Goal: Use online tool/utility: Utilize a website feature to perform a specific function

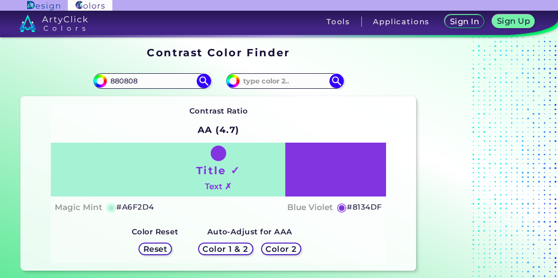
type input "880808"
click at [199, 88] on img at bounding box center [204, 81] width 15 height 15
type input "#880808"
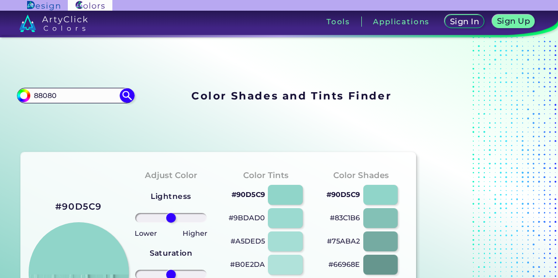
type input "88080"
click at [134, 88] on img at bounding box center [127, 95] width 15 height 15
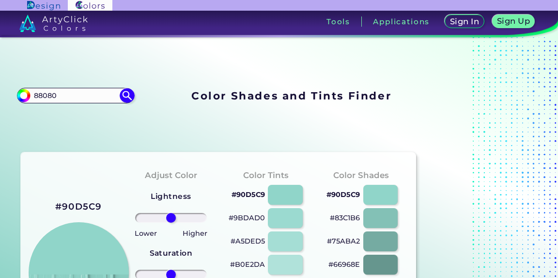
type input "#000000"
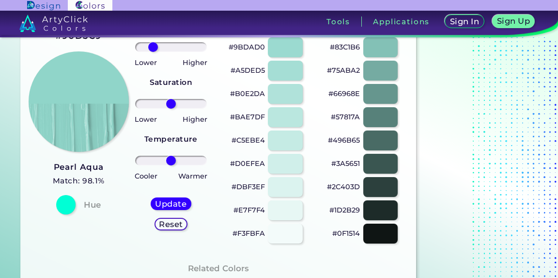
type input "-57"
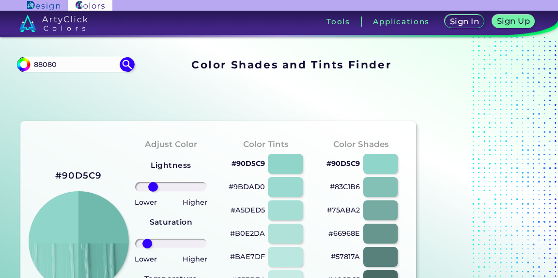
type input "-76"
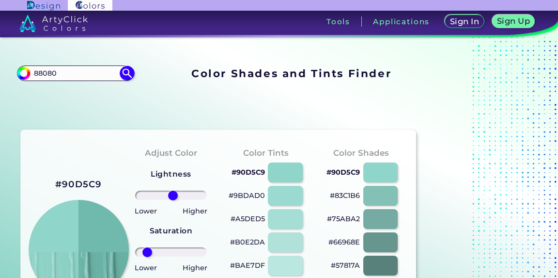
type input "6"
click at [173, 190] on input "range" at bounding box center [171, 195] width 72 height 10
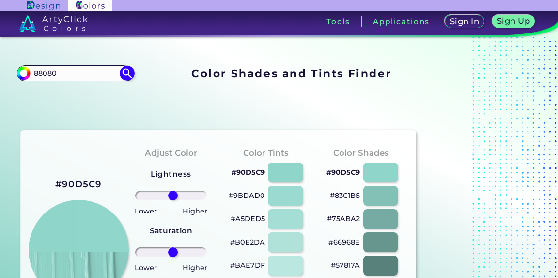
click at [173, 247] on input "range" at bounding box center [171, 252] width 72 height 10
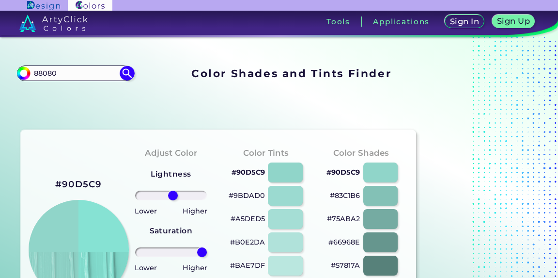
drag, startPoint x: 173, startPoint y: 213, endPoint x: 259, endPoint y: 213, distance: 85.3
type input "100"
click at [207, 247] on input "range" at bounding box center [171, 252] width 72 height 10
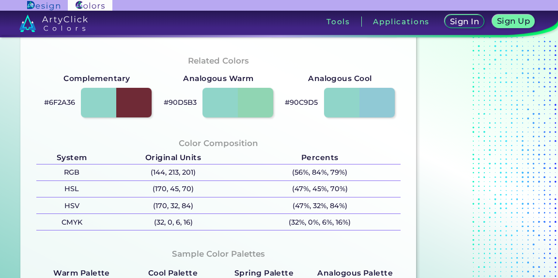
scroll to position [359, 0]
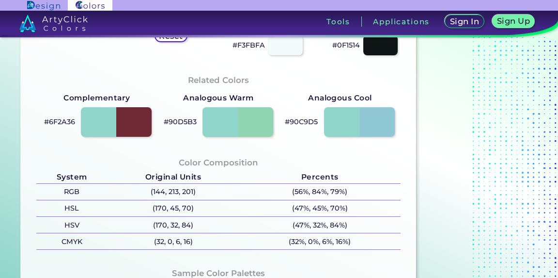
click at [134, 137] on div at bounding box center [116, 122] width 70 height 30
type input "#6f2a36"
type input "0"
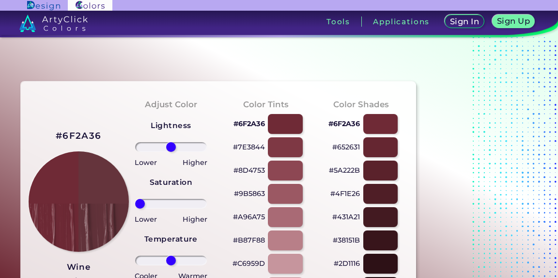
type input "-100"
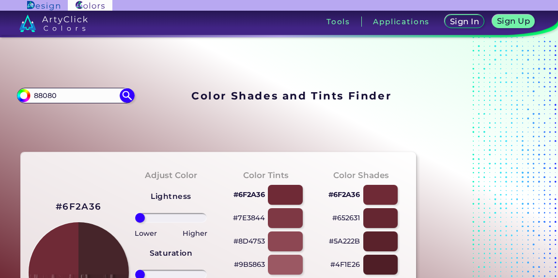
type input "-100"
click at [105, 89] on input "88080" at bounding box center [76, 95] width 90 height 13
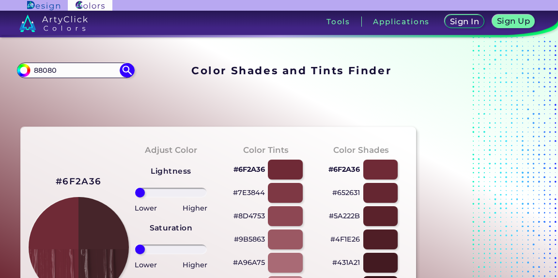
scroll to position [73, 0]
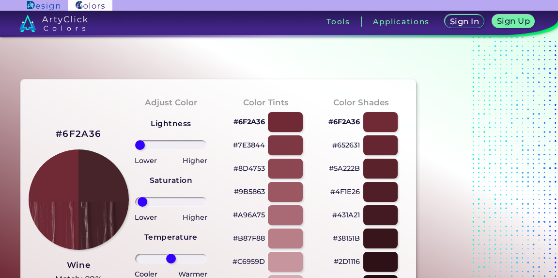
type input "-100"
drag, startPoint x: 151, startPoint y: 160, endPoint x: 86, endPoint y: 160, distance: 64.9
click at [135, 197] on input "range" at bounding box center [171, 202] width 72 height 10
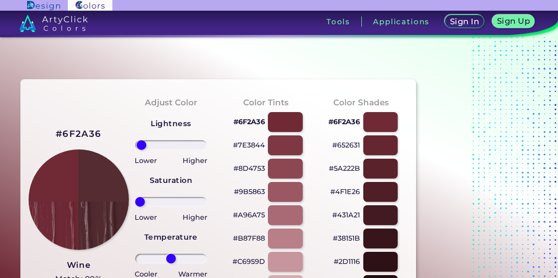
type input "-100"
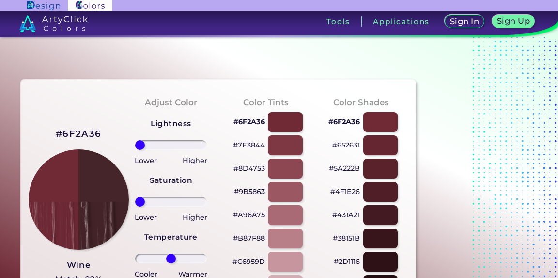
drag, startPoint x: 141, startPoint y: 90, endPoint x: 131, endPoint y: 69, distance: 22.3
click at [135, 140] on input "range" at bounding box center [171, 145] width 72 height 10
click at [131, 87] on div "Adjust Color Lightness Saturation Temperature Lower Higher Lower Higher Cooler …" at bounding box center [171, 219] width 95 height 264
drag, startPoint x: 166, startPoint y: 234, endPoint x: 262, endPoint y: 234, distance: 96.4
type input "100"
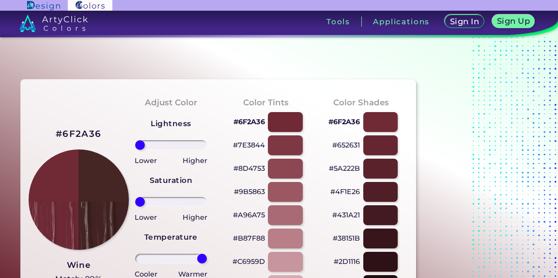
click at [207, 253] on input "range" at bounding box center [171, 258] width 72 height 10
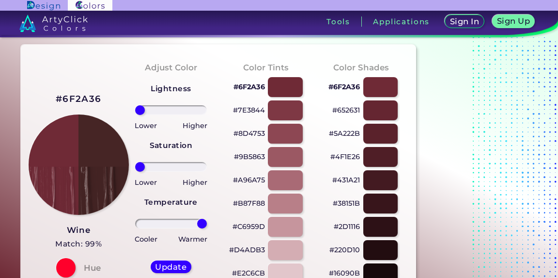
scroll to position [188, 0]
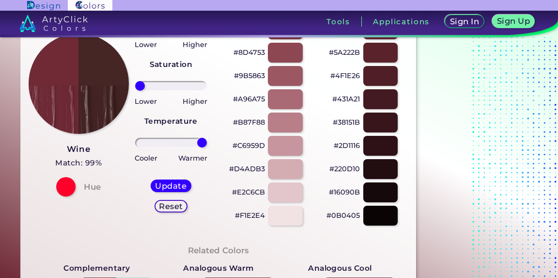
click at [68, 177] on div at bounding box center [65, 186] width 19 height 19
click at [157, 182] on h5 "Update" at bounding box center [171, 185] width 29 height 7
type input "#462525"
type input "0"
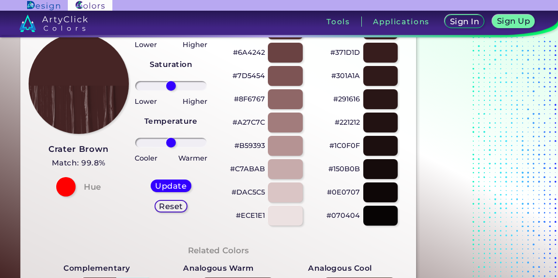
scroll to position [96, 0]
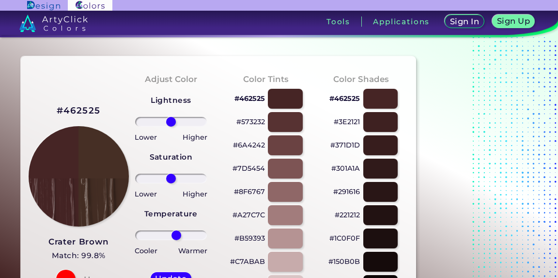
drag, startPoint x: 170, startPoint y: 209, endPoint x: 180, endPoint y: 209, distance: 10.2
type input "32"
click at [180, 230] on input "range" at bounding box center [171, 235] width 72 height 10
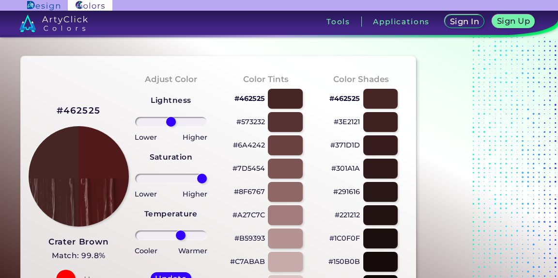
drag, startPoint x: 173, startPoint y: 136, endPoint x: 228, endPoint y: 137, distance: 54.3
type input "100"
click at [207, 173] on input "range" at bounding box center [171, 178] width 72 height 10
click at [175, 117] on input "range" at bounding box center [171, 122] width 72 height 10
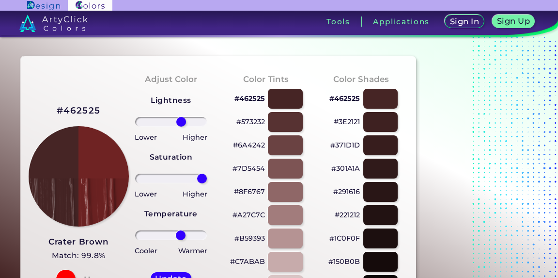
type input "33"
click at [180, 117] on input "range" at bounding box center [171, 122] width 72 height 10
click at [180, 274] on h5 "Update" at bounding box center [171, 277] width 29 height 7
type input "#6f2323"
type input "0"
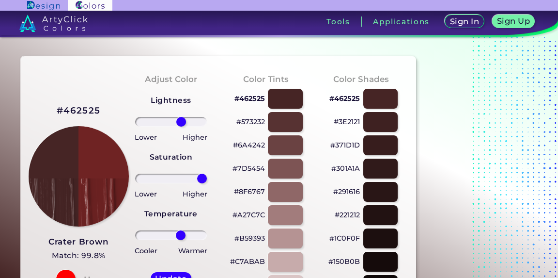
type input "0"
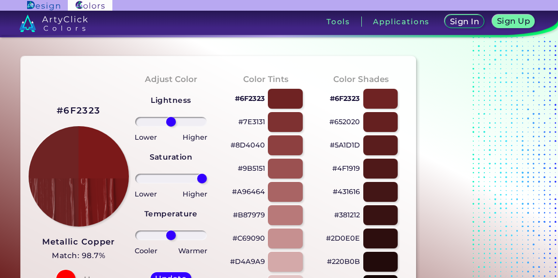
drag, startPoint x: 173, startPoint y: 133, endPoint x: 210, endPoint y: 138, distance: 37.2
type input "100"
click at [207, 173] on input "range" at bounding box center [171, 178] width 72 height 10
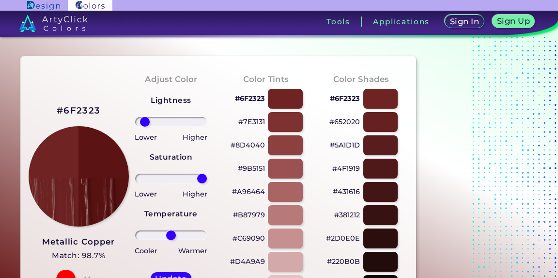
drag, startPoint x: 172, startPoint y: 72, endPoint x: 149, endPoint y: 79, distance: 24.8
type input "-84"
click at [149, 117] on input "range" at bounding box center [171, 122] width 72 height 10
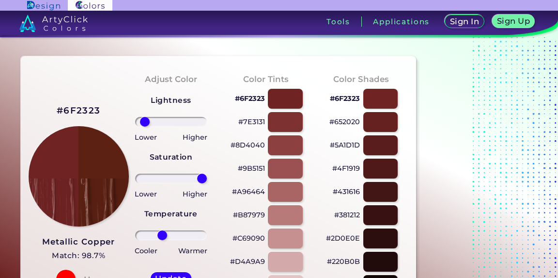
type input "-28"
click at [164, 230] on input "range" at bounding box center [171, 235] width 72 height 10
click at [164, 274] on h5 "Update" at bounding box center [171, 277] width 29 height 7
type input "#5c1913"
type input "0"
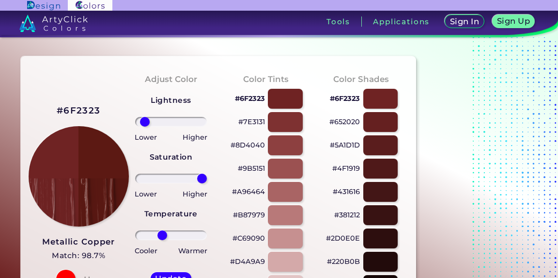
type input "0"
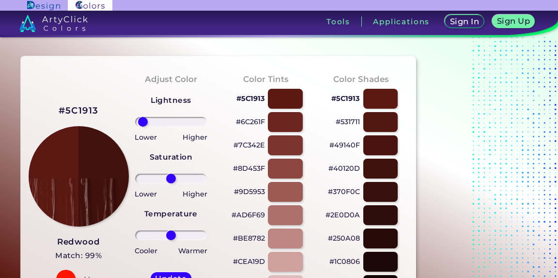
drag, startPoint x: 176, startPoint y: 72, endPoint x: 147, endPoint y: 72, distance: 28.6
type input "-90"
click at [147, 117] on input "range" at bounding box center [171, 122] width 72 height 10
drag, startPoint x: 167, startPoint y: 133, endPoint x: 213, endPoint y: 133, distance: 46.5
type input "100"
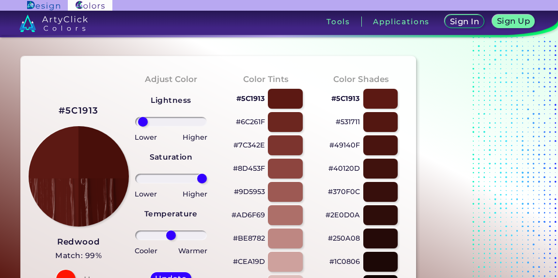
click at [207, 173] on input "range" at bounding box center [171, 178] width 72 height 10
click at [177, 274] on h5 "Update" at bounding box center [171, 277] width 29 height 7
type input "#480f0a"
type input "0"
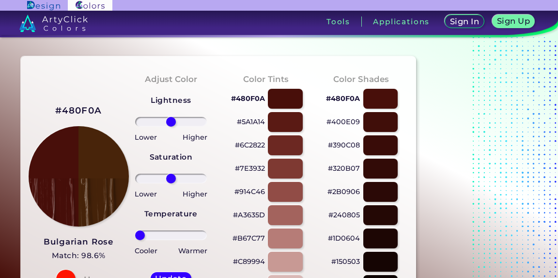
drag, startPoint x: 173, startPoint y: 213, endPoint x: 119, endPoint y: 213, distance: 53.8
type input "-100"
click at [135, 230] on input "range" at bounding box center [171, 235] width 72 height 10
drag, startPoint x: 166, startPoint y: 137, endPoint x: 237, endPoint y: 137, distance: 71.7
type input "100"
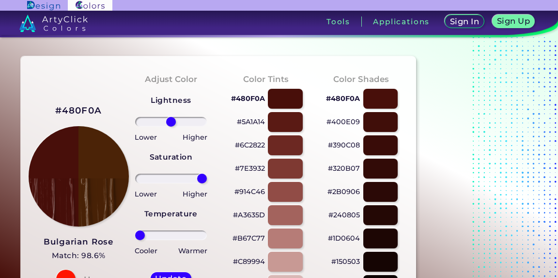
click at [207, 173] on input "range" at bounding box center [171, 178] width 72 height 10
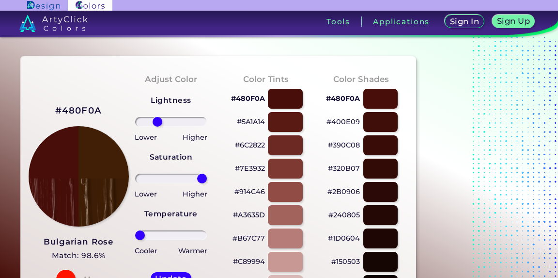
drag, startPoint x: 166, startPoint y: 68, endPoint x: 160, endPoint y: 69, distance: 6.4
type input "-44"
click at [160, 117] on input "range" at bounding box center [171, 122] width 72 height 10
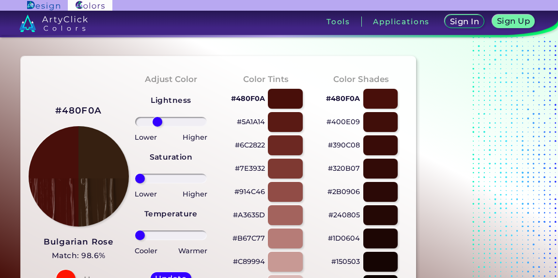
drag, startPoint x: 201, startPoint y: 139, endPoint x: 133, endPoint y: 128, distance: 68.6
type input "-100"
click at [135, 173] on input "range" at bounding box center [171, 178] width 72 height 10
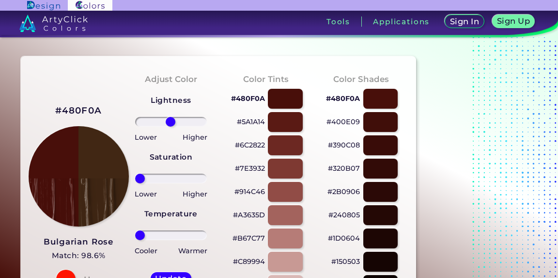
drag, startPoint x: 163, startPoint y: 66, endPoint x: 171, endPoint y: 67, distance: 7.8
click at [171, 117] on input "range" at bounding box center [171, 122] width 72 height 10
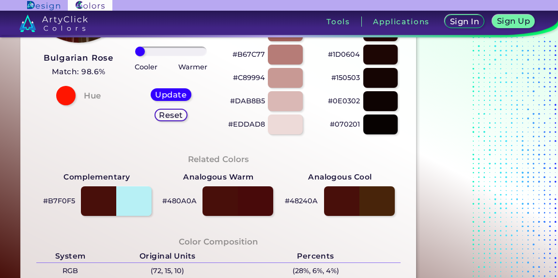
scroll to position [235, 0]
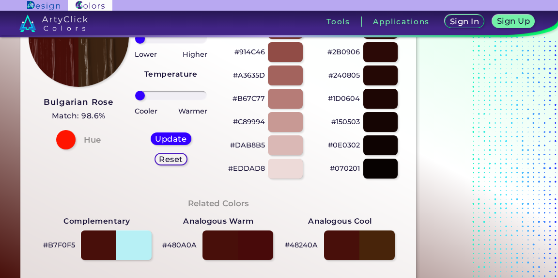
click at [181, 154] on div "Reset" at bounding box center [171, 159] width 30 height 12
type input "0"
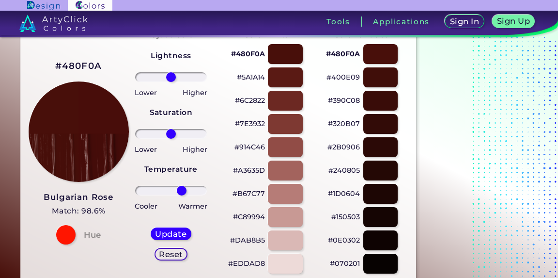
scroll to position [133, 0]
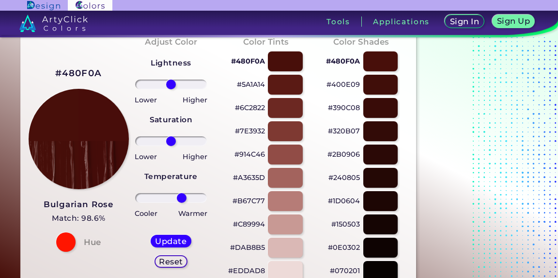
click at [179, 256] on div "Reset" at bounding box center [171, 261] width 31 height 12
click at [179, 256] on div "Reset" at bounding box center [171, 261] width 30 height 12
click at [68, 232] on div at bounding box center [65, 241] width 19 height 19
drag, startPoint x: 173, startPoint y: 177, endPoint x: 201, endPoint y: 184, distance: 28.4
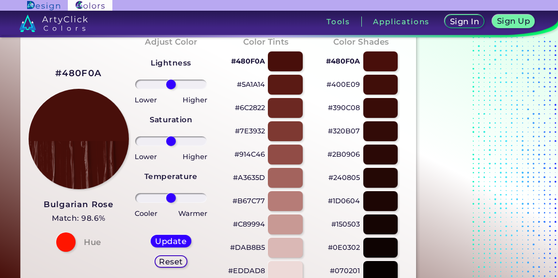
click at [201, 183] on div "Lightness Saturation Temperature Lower Higher Lower Higher Cooler Warmer Update…" at bounding box center [170, 166] width 79 height 233
drag, startPoint x: 174, startPoint y: 172, endPoint x: 248, endPoint y: 172, distance: 73.2
click at [207, 193] on input "range" at bounding box center [171, 198] width 72 height 10
drag, startPoint x: 184, startPoint y: 219, endPoint x: 184, endPoint y: 211, distance: 8.2
click at [184, 227] on div "Update Reset" at bounding box center [171, 251] width 56 height 48
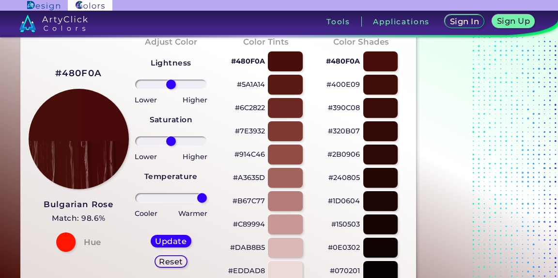
click at [182, 257] on h5 "Reset" at bounding box center [171, 260] width 22 height 7
type input "0"
click at [182, 236] on h5 "Update" at bounding box center [171, 240] width 33 height 8
type input "#480f0a"
drag, startPoint x: 173, startPoint y: 172, endPoint x: 215, endPoint y: 172, distance: 42.2
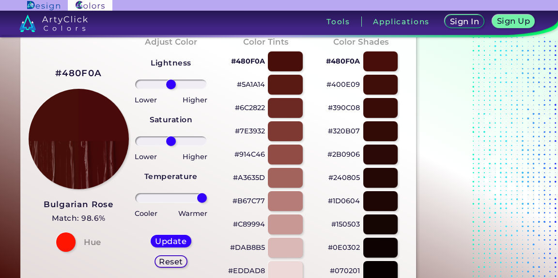
type input "100"
click at [207, 193] on input "range" at bounding box center [171, 198] width 72 height 10
click at [186, 237] on h5 "Update" at bounding box center [171, 240] width 29 height 7
type input "#480a0a"
drag, startPoint x: 166, startPoint y: 164, endPoint x: 212, endPoint y: 174, distance: 47.1
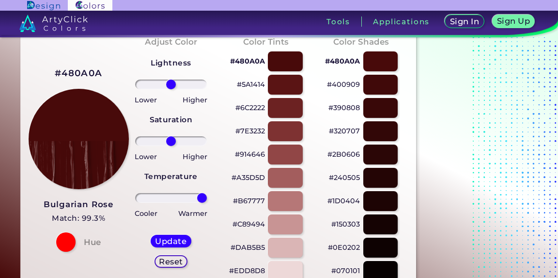
type input "100"
click at [207, 193] on input "range" at bounding box center [171, 198] width 72 height 10
click at [180, 235] on div "Update" at bounding box center [171, 241] width 37 height 12
type input "#480a0a"
type input "0"
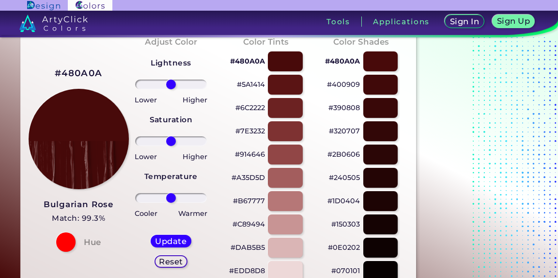
scroll to position [83, 0]
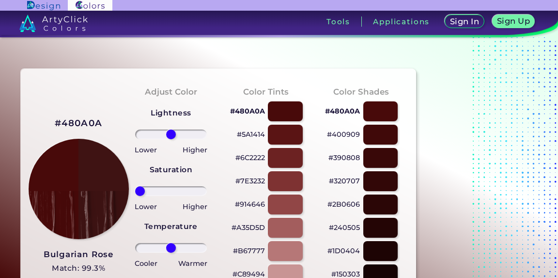
drag, startPoint x: 172, startPoint y: 149, endPoint x: 142, endPoint y: 149, distance: 29.6
type input "-100"
click at [142, 186] on input "range" at bounding box center [171, 191] width 72 height 10
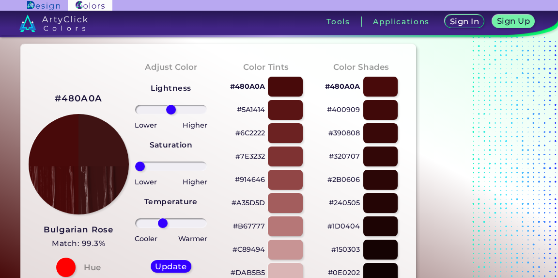
type input "-27"
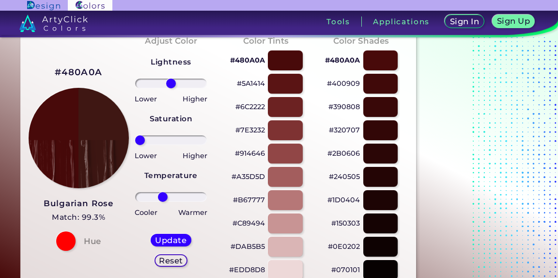
click at [165, 236] on h5 "Update" at bounding box center [171, 240] width 31 height 8
type input "#3f1713"
type input "0"
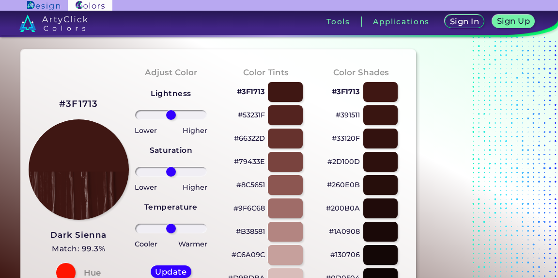
scroll to position [77, 0]
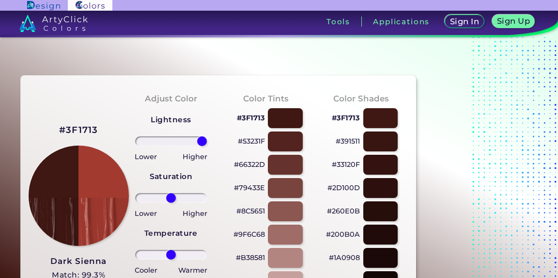
drag, startPoint x: 176, startPoint y: 88, endPoint x: 246, endPoint y: 88, distance: 69.8
type input "100"
click at [207, 136] on input "range" at bounding box center [171, 141] width 72 height 10
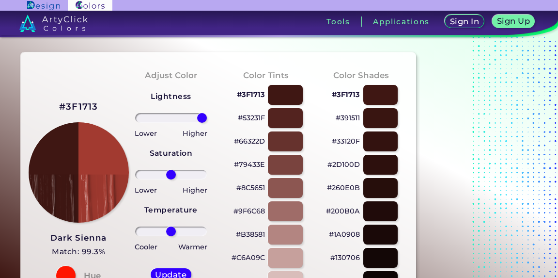
scroll to position [129, 0]
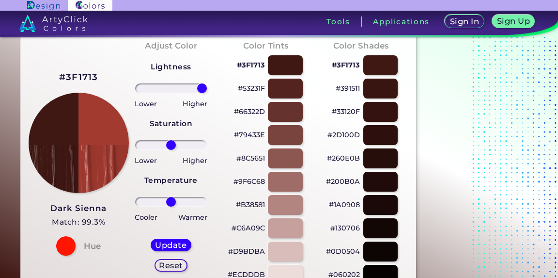
click at [170, 241] on h5 "Update" at bounding box center [171, 244] width 29 height 7
type input "#a23a30"
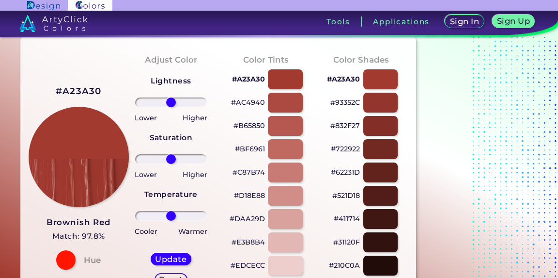
scroll to position [95, 0]
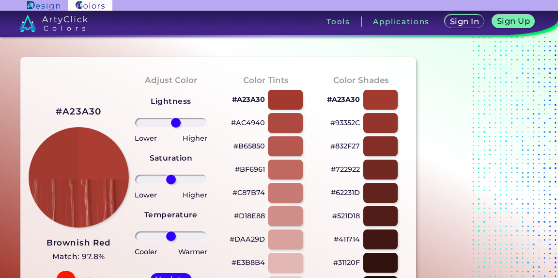
drag, startPoint x: 169, startPoint y: 71, endPoint x: 176, endPoint y: 74, distance: 7.2
type input "16"
click at [176, 118] on input "range" at bounding box center [171, 123] width 72 height 10
click at [175, 275] on h5 "Update" at bounding box center [171, 278] width 29 height 7
type input "#ac3d33"
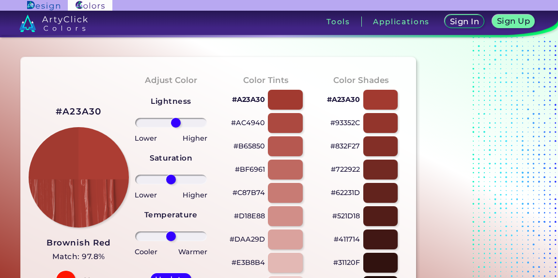
type input "0"
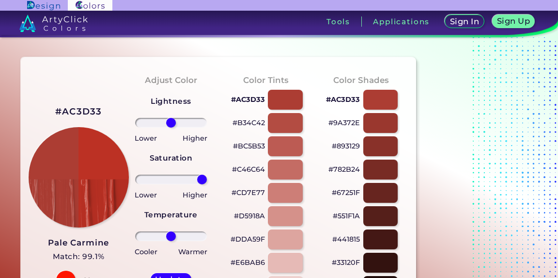
drag, startPoint x: 172, startPoint y: 136, endPoint x: 252, endPoint y: 139, distance: 80.0
type input "100"
click at [207, 174] on input "range" at bounding box center [171, 179] width 72 height 10
click at [173, 275] on h5 "Update" at bounding box center [171, 278] width 29 height 7
type input "#bc3124"
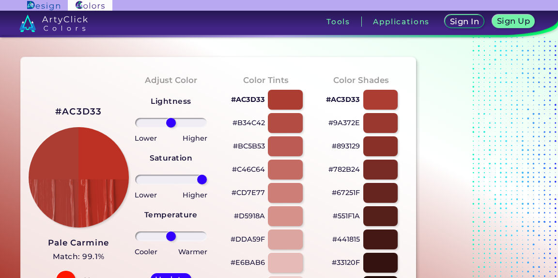
type input "0"
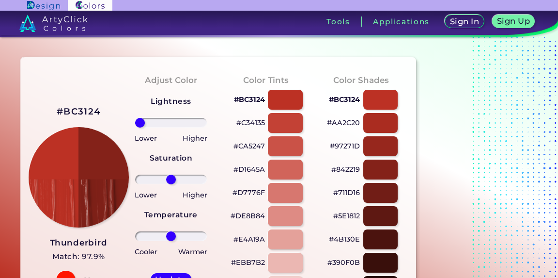
drag, startPoint x: 173, startPoint y: 72, endPoint x: 142, endPoint y: 72, distance: 31.0
type input "-100"
click at [142, 118] on input "range" at bounding box center [171, 123] width 72 height 10
drag, startPoint x: 167, startPoint y: 138, endPoint x: 237, endPoint y: 157, distance: 72.6
type input "100"
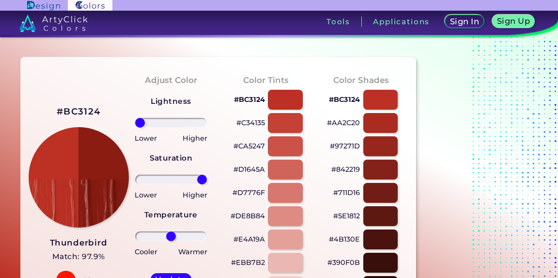
click at [207, 174] on input "range" at bounding box center [171, 179] width 72 height 10
click at [186, 275] on h5 "Update" at bounding box center [171, 278] width 29 height 7
type input "#8b1c12"
type input "0"
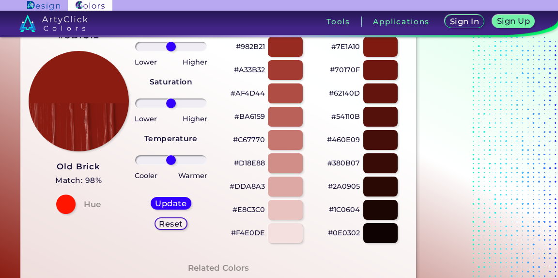
scroll to position [151, 0]
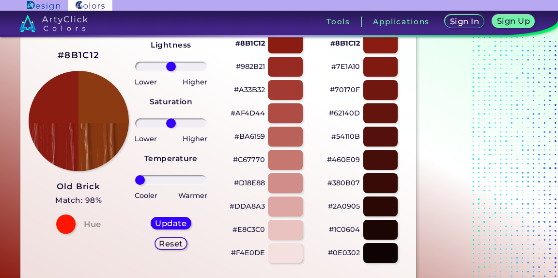
drag, startPoint x: 172, startPoint y: 154, endPoint x: 141, endPoint y: 154, distance: 30.0
type input "-100"
click at [141, 175] on input "range" at bounding box center [171, 180] width 72 height 10
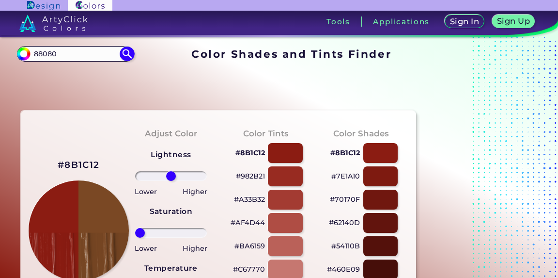
scroll to position [94, 0]
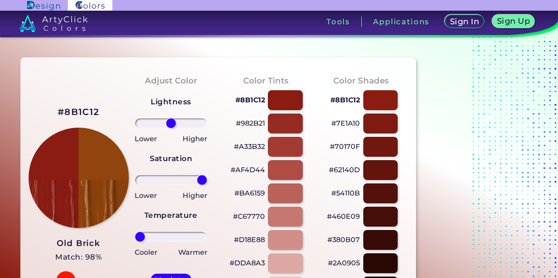
drag, startPoint x: 144, startPoint y: 136, endPoint x: 261, endPoint y: 136, distance: 116.8
type input "100"
click at [207, 175] on input "range" at bounding box center [171, 180] width 72 height 10
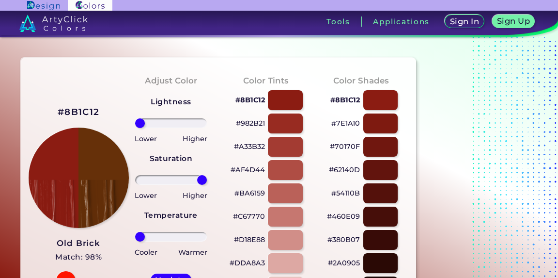
drag, startPoint x: 171, startPoint y: 70, endPoint x: 60, endPoint y: 70, distance: 110.5
type input "-100"
click at [135, 118] on input "range" at bounding box center [171, 123] width 72 height 10
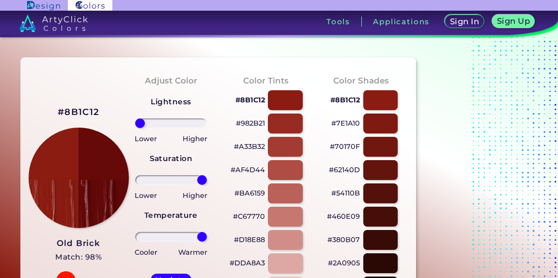
drag, startPoint x: 143, startPoint y: 206, endPoint x: 257, endPoint y: 228, distance: 115.5
type input "100"
click at [207, 232] on input "range" at bounding box center [171, 237] width 72 height 10
click at [185, 276] on h5 "Update" at bounding box center [171, 279] width 29 height 7
type input "#660909"
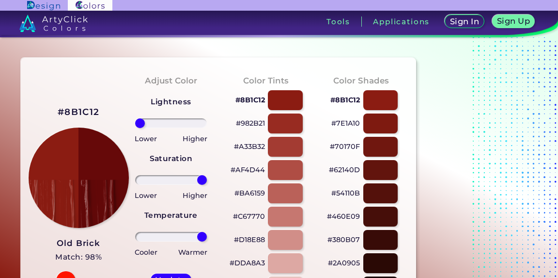
type input "0"
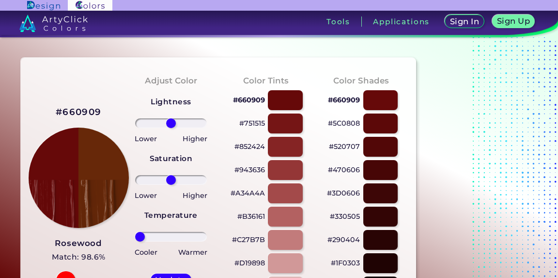
drag, startPoint x: 169, startPoint y: 215, endPoint x: 112, endPoint y: 215, distance: 56.2
type input "-100"
click at [135, 232] on input "range" at bounding box center [171, 237] width 72 height 10
drag, startPoint x: 171, startPoint y: 137, endPoint x: 241, endPoint y: 137, distance: 70.7
type input "100"
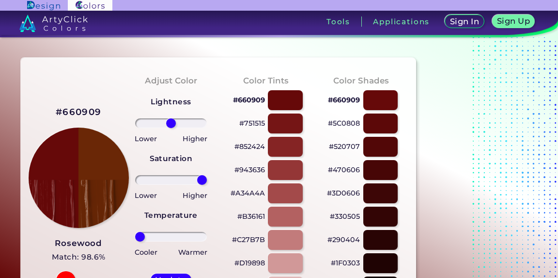
click at [207, 175] on input "range" at bounding box center [171, 180] width 72 height 10
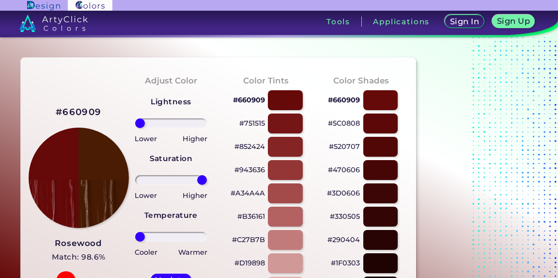
drag, startPoint x: 175, startPoint y: 62, endPoint x: 105, endPoint y: 62, distance: 70.7
click at [135, 118] on input "range" at bounding box center [171, 123] width 72 height 10
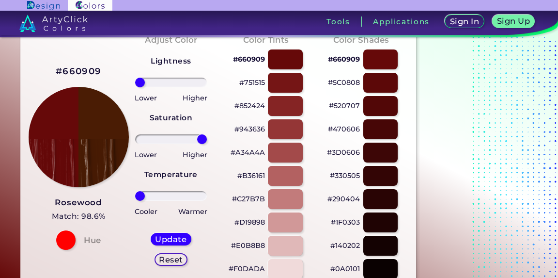
scroll to position [159, 0]
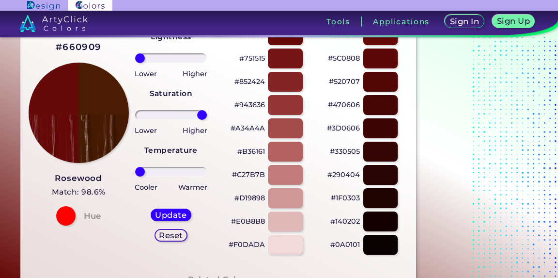
click at [175, 231] on h5 "Reset" at bounding box center [171, 234] width 22 height 7
type input "0"
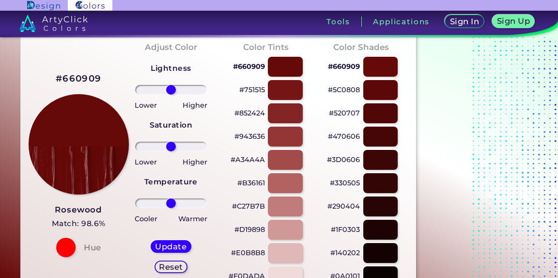
scroll to position [85, 0]
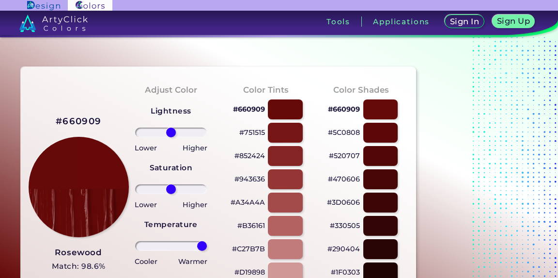
drag, startPoint x: 175, startPoint y: 223, endPoint x: 248, endPoint y: 223, distance: 73.2
type input "100"
click at [207, 241] on input "range" at bounding box center [171, 246] width 72 height 10
drag, startPoint x: 169, startPoint y: 154, endPoint x: 210, endPoint y: 154, distance: 41.7
type input "100"
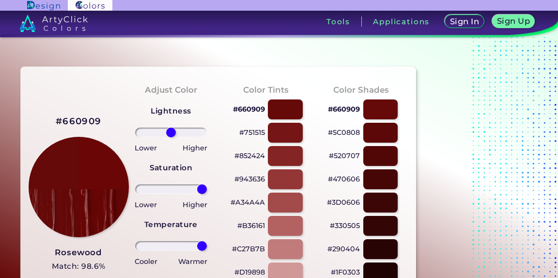
click at [207, 184] on input "range" at bounding box center [171, 189] width 72 height 10
drag, startPoint x: 173, startPoint y: 65, endPoint x: 173, endPoint y: 71, distance: 6.3
click at [173, 98] on div "Lightness Saturation Temperature Lower Higher Lower Higher Cooler Warmer Update…" at bounding box center [170, 214] width 79 height 233
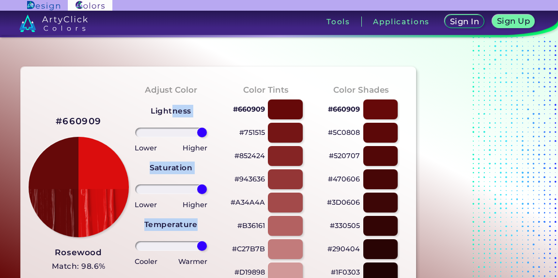
drag, startPoint x: 173, startPoint y: 72, endPoint x: 236, endPoint y: 72, distance: 63.5
type input "100"
click at [207, 127] on input "range" at bounding box center [171, 132] width 72 height 10
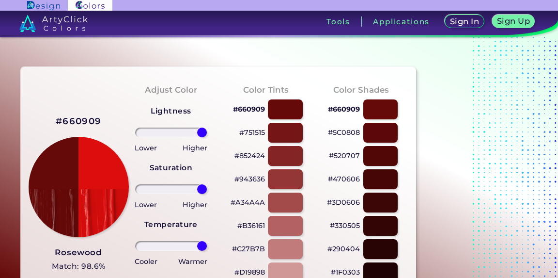
click at [233, 144] on div "#852424" at bounding box center [265, 155] width 79 height 23
click at [200, 183] on div at bounding box center [170, 189] width 79 height 12
drag, startPoint x: 200, startPoint y: 154, endPoint x: 189, endPoint y: 166, distance: 16.5
type input "66"
click at [189, 184] on input "range" at bounding box center [171, 189] width 72 height 10
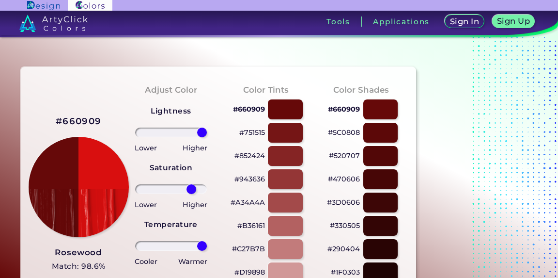
type input "#d90f0f"
type input "0"
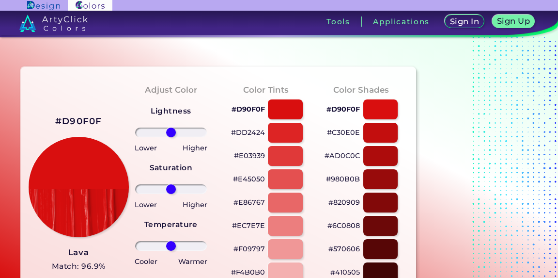
scroll to position [48, 0]
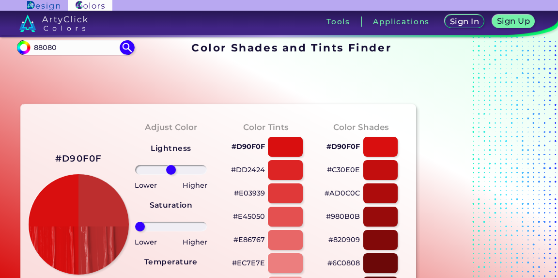
drag, startPoint x: 175, startPoint y: 181, endPoint x: 140, endPoint y: 181, distance: 35.9
type input "-100"
click at [140, 221] on input "range" at bounding box center [171, 226] width 72 height 10
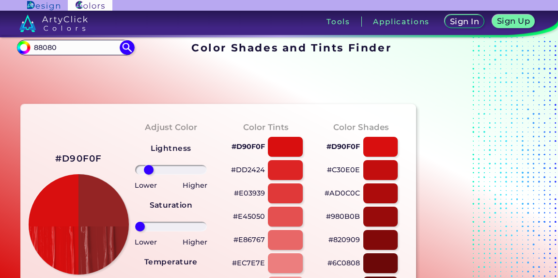
drag, startPoint x: 173, startPoint y: 114, endPoint x: 152, endPoint y: 114, distance: 21.3
type input "-72"
click at [152, 165] on input "range" at bounding box center [171, 170] width 72 height 10
drag, startPoint x: 166, startPoint y: 260, endPoint x: 266, endPoint y: 249, distance: 100.9
type input "100"
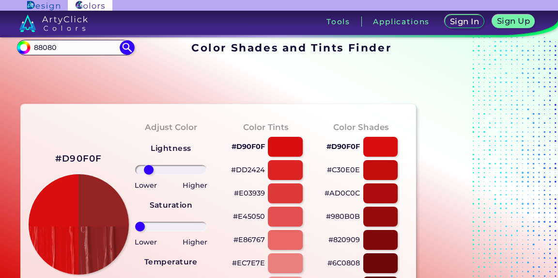
click at [207, 277] on input "range" at bounding box center [171, 283] width 72 height 10
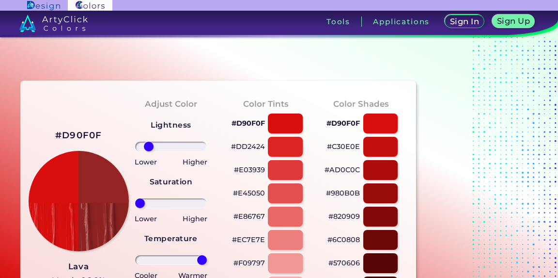
scroll to position [119, 0]
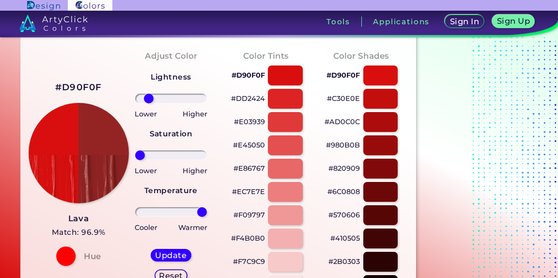
click at [179, 250] on h5 "Update" at bounding box center [171, 254] width 32 height 8
type input "#942424"
type input "0"
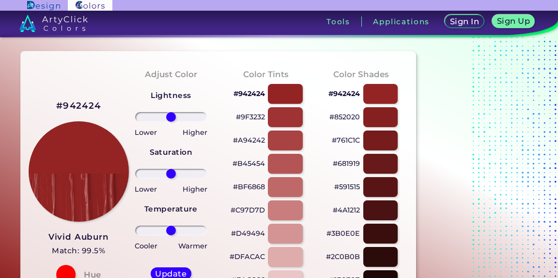
scroll to position [90, 0]
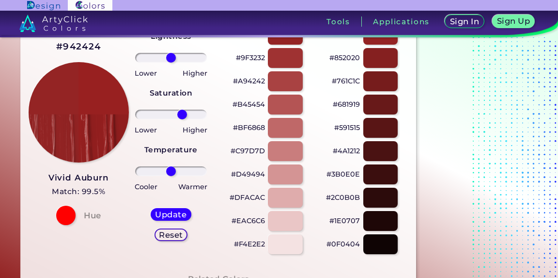
type input "36"
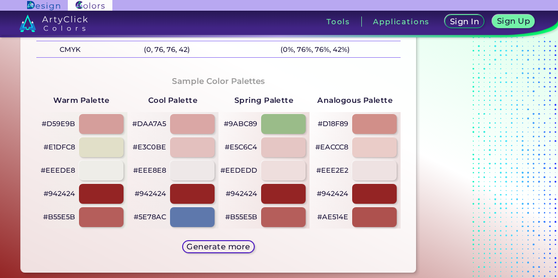
scroll to position [626, 0]
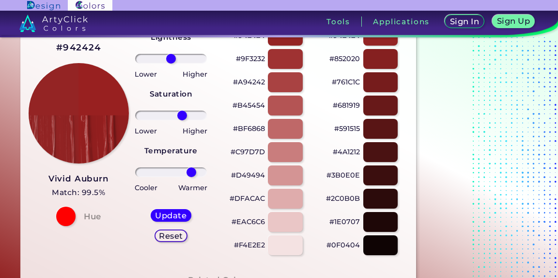
type input "66"
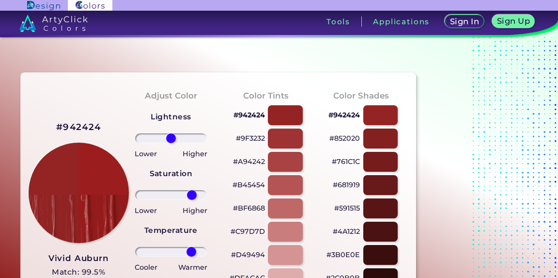
scroll to position [0, 0]
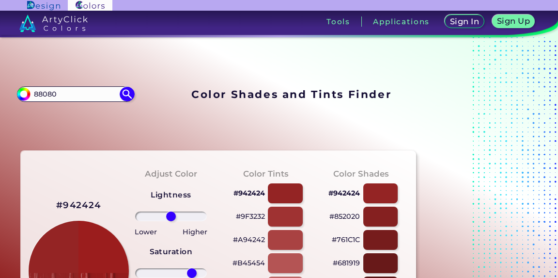
type input "67"
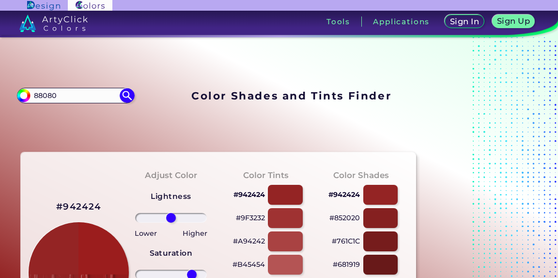
click at [74, 89] on input "88080" at bounding box center [76, 95] width 90 height 13
click at [134, 88] on img at bounding box center [127, 95] width 15 height 15
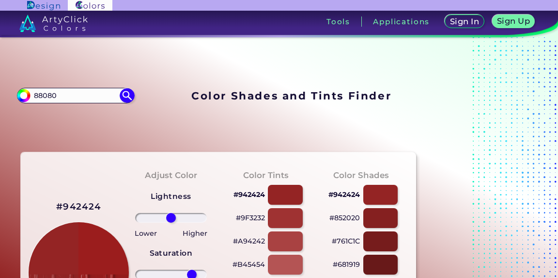
click at [134, 88] on img at bounding box center [127, 95] width 15 height 15
click at [121, 89] on input "88080" at bounding box center [76, 95] width 90 height 13
type input "#000000"
click at [51, 17] on link at bounding box center [101, 23] width 202 height 25
